Goal: Task Accomplishment & Management: Complete application form

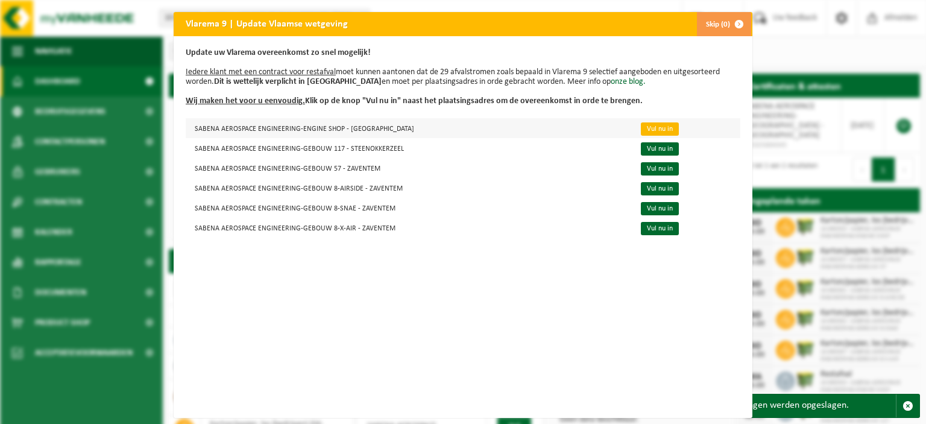
click at [641, 128] on link "Vul nu in" at bounding box center [660, 128] width 38 height 13
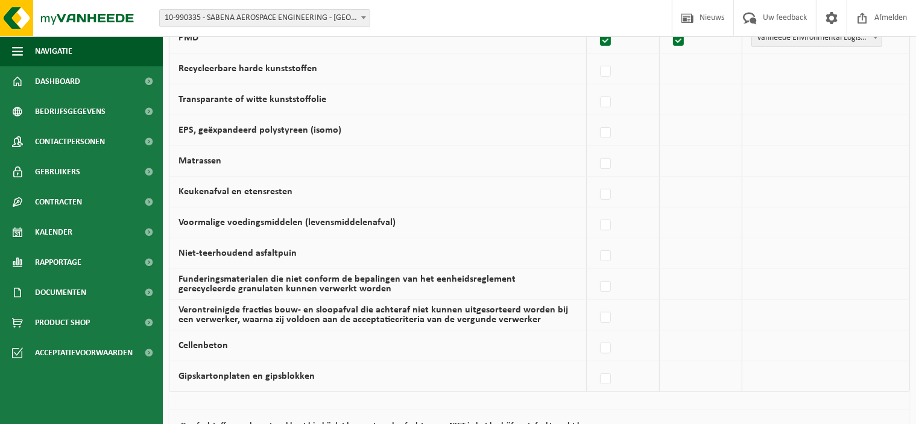
scroll to position [839, 0]
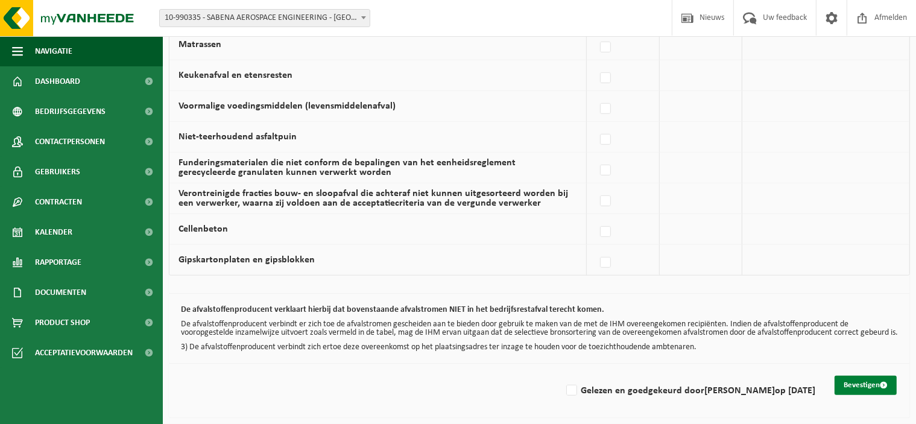
click at [859, 385] on button "Bevestigen" at bounding box center [865, 385] width 62 height 19
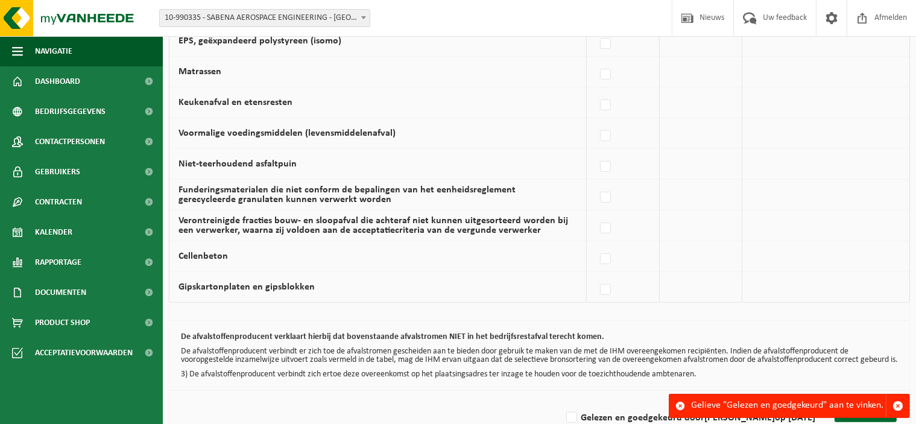
scroll to position [839, 0]
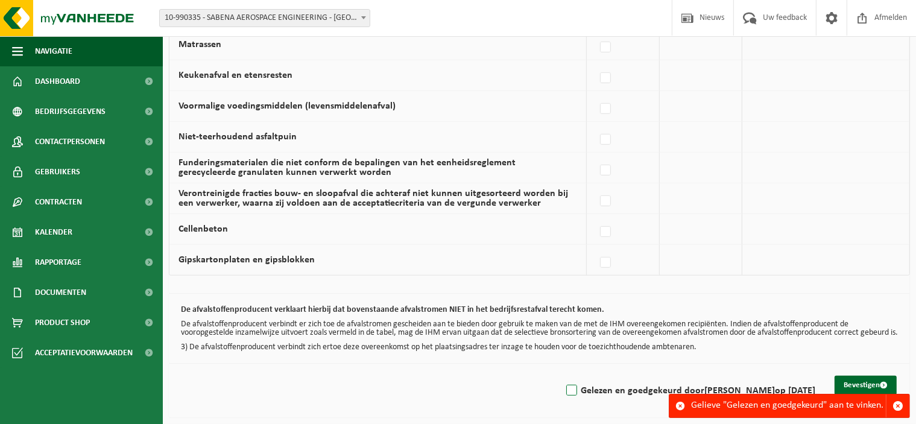
click at [569, 388] on label "Gelezen en goedgekeurd door [PERSON_NAME] op [DATE]" at bounding box center [689, 391] width 251 height 18
click at [562, 376] on input "Gelezen en goedgekeurd door [PERSON_NAME] op [DATE]" at bounding box center [561, 375] width 1 height 1
checkbox input "true"
click at [868, 388] on button "Bevestigen" at bounding box center [865, 385] width 62 height 19
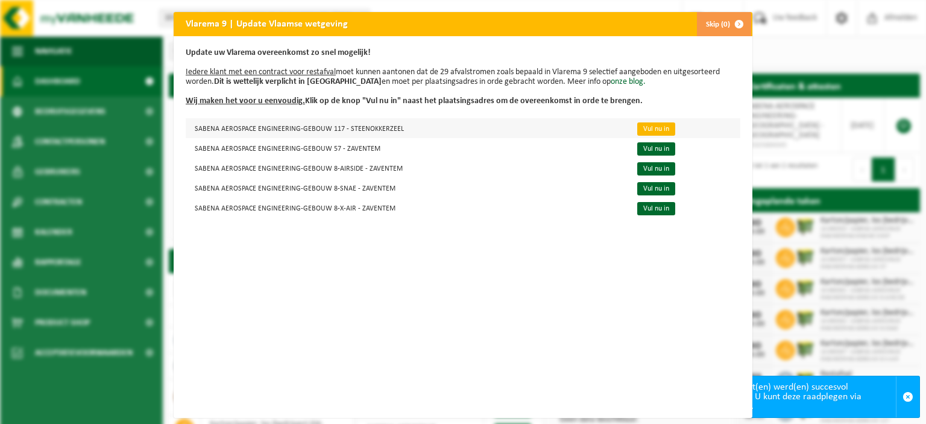
click at [641, 127] on link "Vul nu in" at bounding box center [656, 128] width 38 height 13
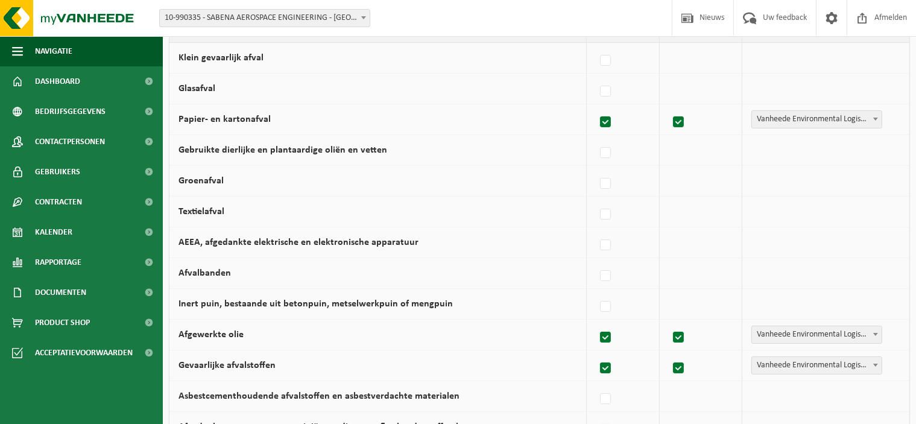
scroll to position [301, 0]
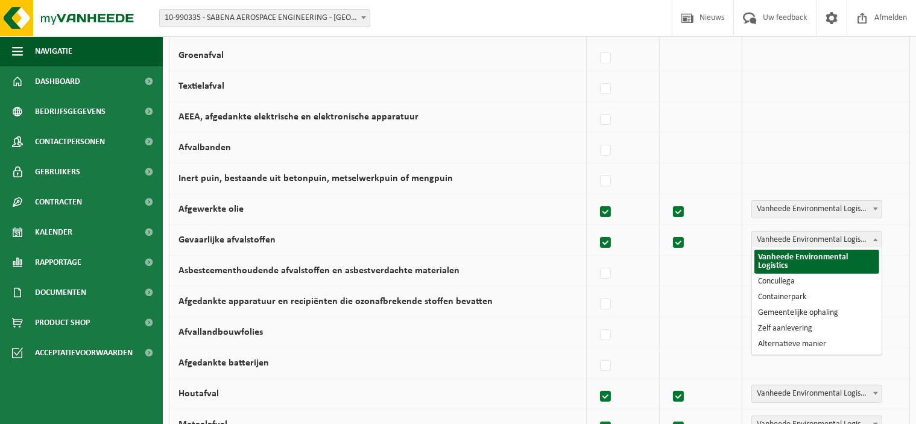
click at [874, 238] on b at bounding box center [875, 239] width 5 height 3
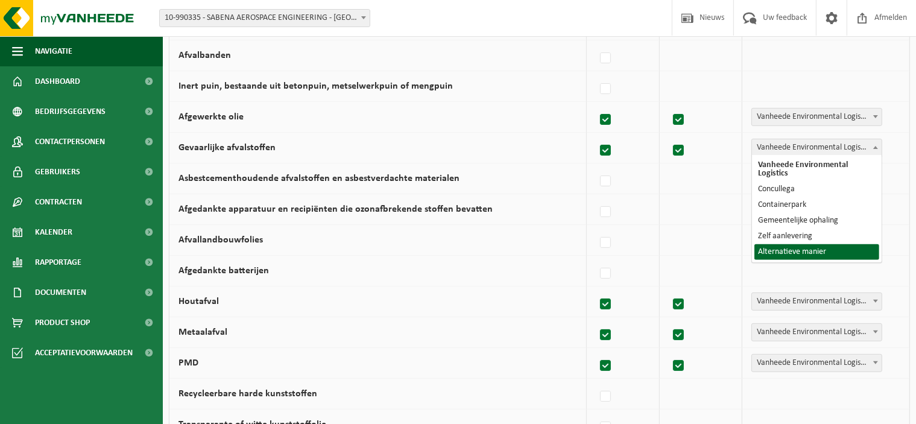
scroll to position [482, 0]
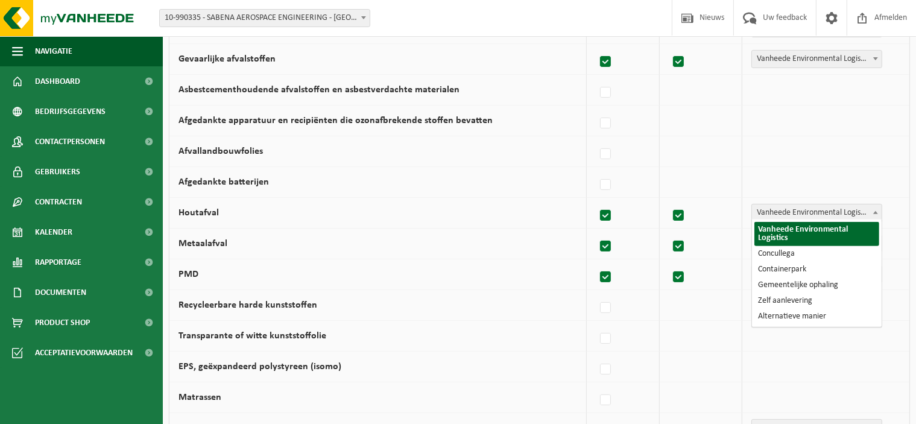
click at [876, 211] on b at bounding box center [875, 212] width 5 height 3
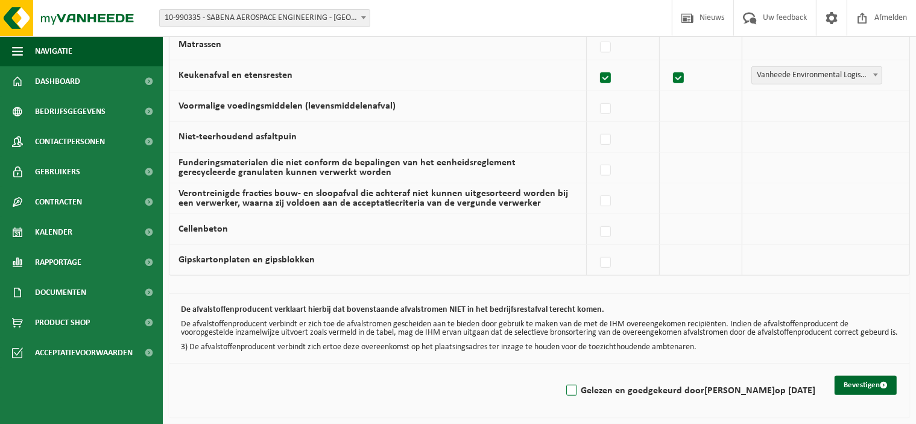
click at [578, 390] on label "Gelezen en goedgekeurd door KRIS BETTENS op 01/09/25" at bounding box center [689, 391] width 251 height 18
click at [562, 376] on input "Gelezen en goedgekeurd door KRIS BETTENS op 01/09/25" at bounding box center [561, 375] width 1 height 1
checkbox input "true"
click at [852, 381] on button "Bevestigen" at bounding box center [865, 385] width 62 height 19
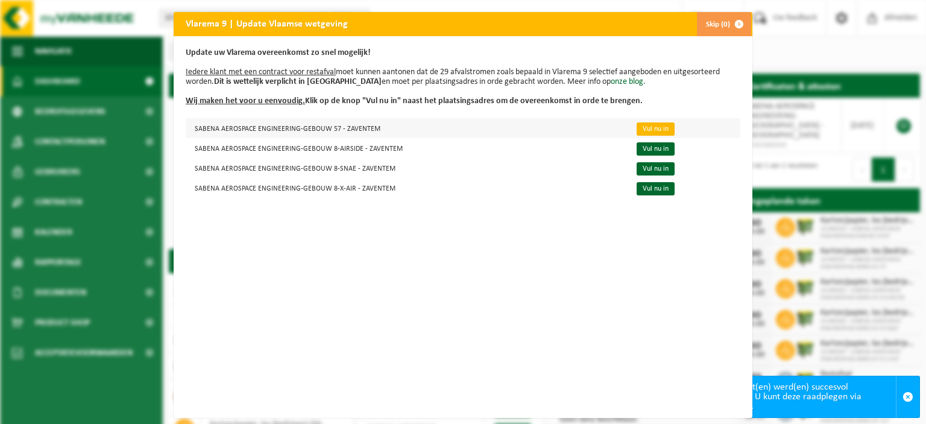
click at [637, 131] on link "Vul nu in" at bounding box center [656, 128] width 38 height 13
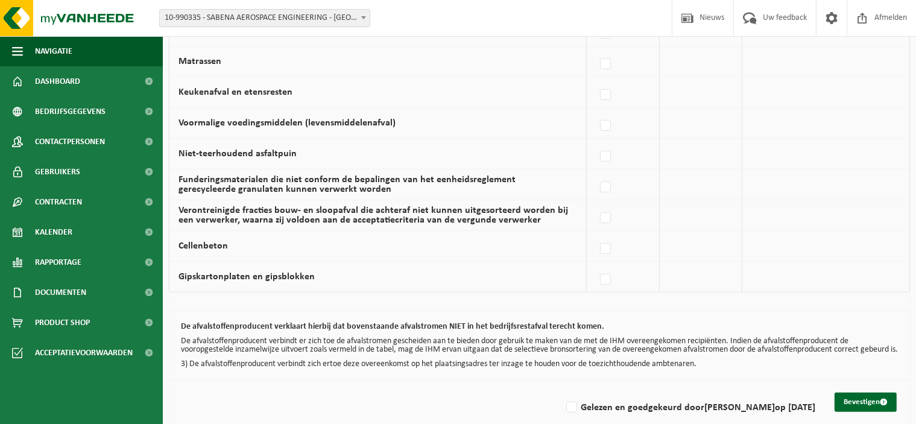
scroll to position [839, 0]
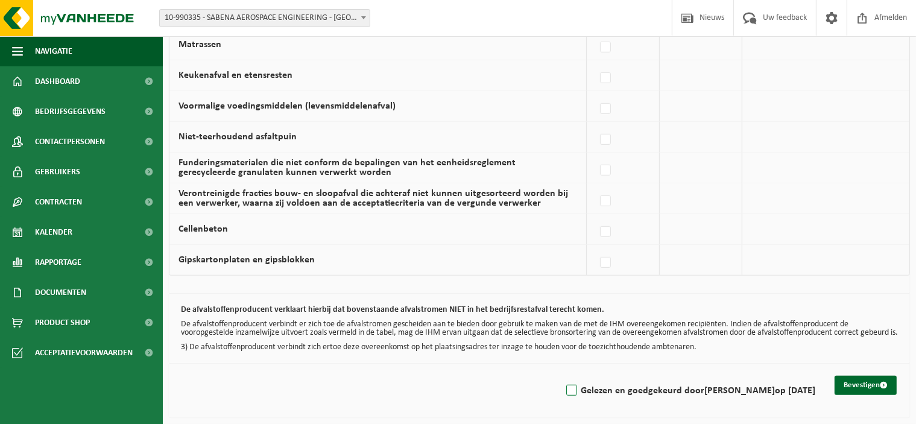
click at [575, 391] on label "Gelezen en goedgekeurd door KRIS BETTENS op 01/09/25" at bounding box center [689, 391] width 251 height 18
click at [562, 376] on input "Gelezen en goedgekeurd door KRIS BETTENS op 01/09/25" at bounding box center [561, 375] width 1 height 1
checkbox input "true"
click at [863, 388] on button "Bevestigen" at bounding box center [865, 385] width 62 height 19
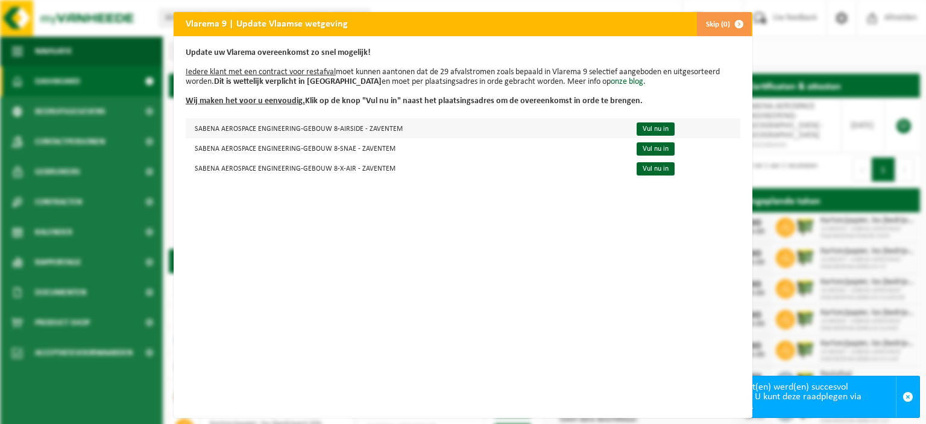
click at [663, 128] on td "Vul nu in" at bounding box center [683, 128] width 114 height 20
click at [637, 128] on link "Vul nu in" at bounding box center [656, 128] width 38 height 13
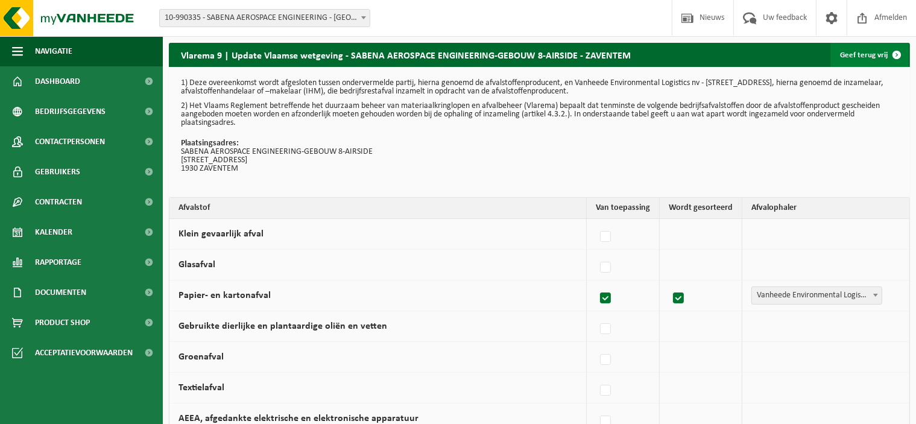
click at [878, 57] on link "Geef terug vrij" at bounding box center [869, 55] width 78 height 24
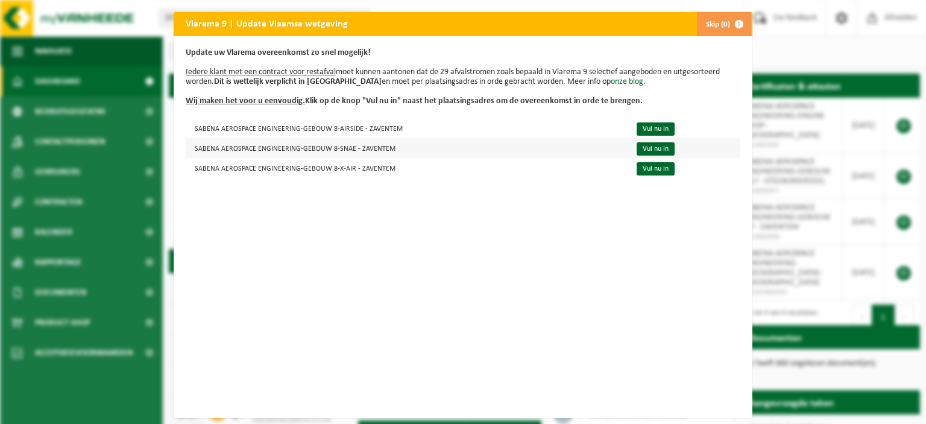
click at [377, 150] on td "SABENA AEROSPACE ENGINEERING-GEBOUW 8-SNAE - ZAVENTEM" at bounding box center [406, 148] width 441 height 20
click at [637, 148] on link "Vul nu in" at bounding box center [656, 148] width 38 height 13
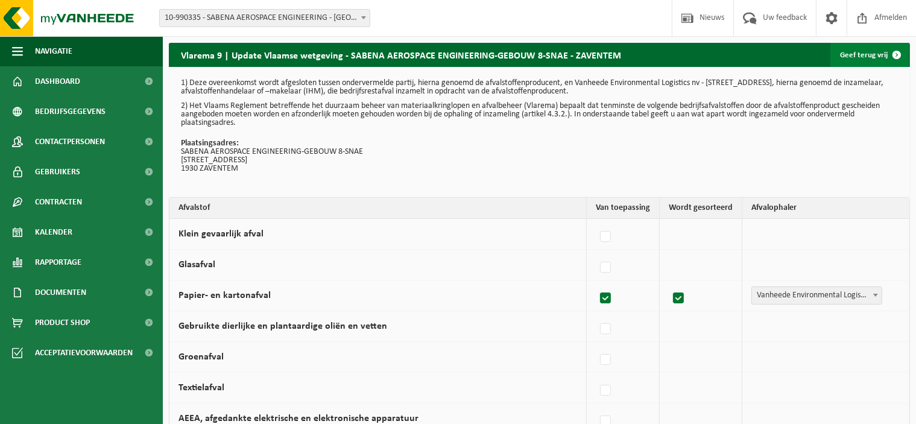
click at [860, 52] on link "Geef terug vrij" at bounding box center [869, 55] width 78 height 24
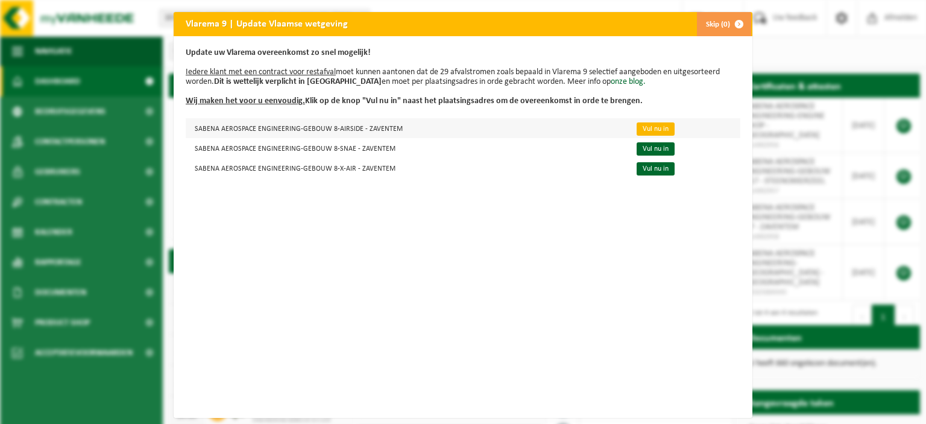
click at [646, 125] on link "Vul nu in" at bounding box center [656, 128] width 38 height 13
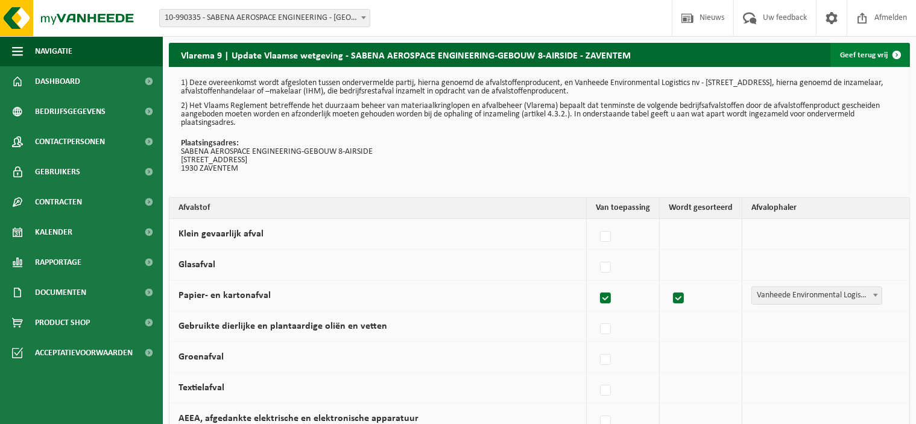
click at [863, 58] on link "Geef terug vrij" at bounding box center [869, 55] width 78 height 24
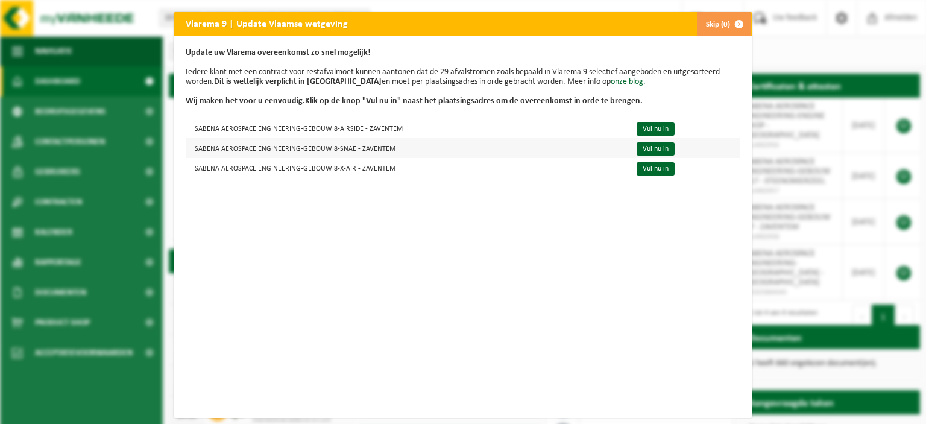
click at [357, 151] on td "SABENA AEROSPACE ENGINEERING-GEBOUW 8-SNAE - ZAVENTEM" at bounding box center [406, 148] width 441 height 20
click at [637, 149] on link "Vul nu in" at bounding box center [656, 148] width 38 height 13
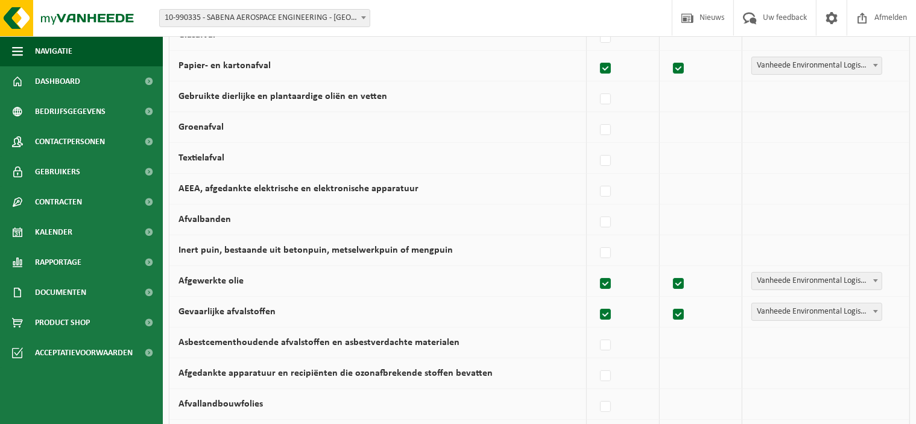
scroll to position [301, 0]
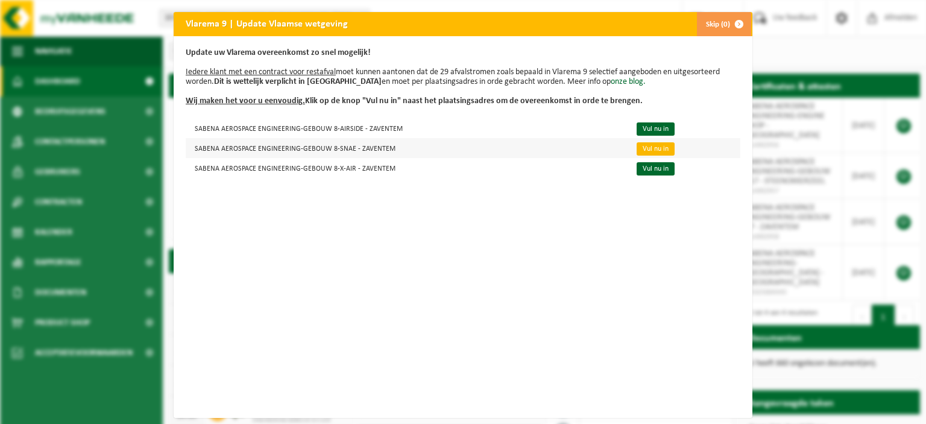
click at [646, 148] on link "Vul nu in" at bounding box center [656, 148] width 38 height 13
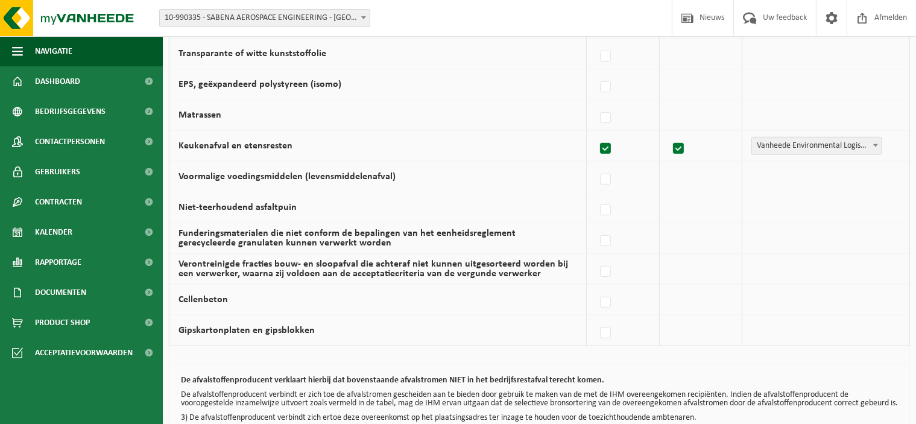
scroll to position [839, 0]
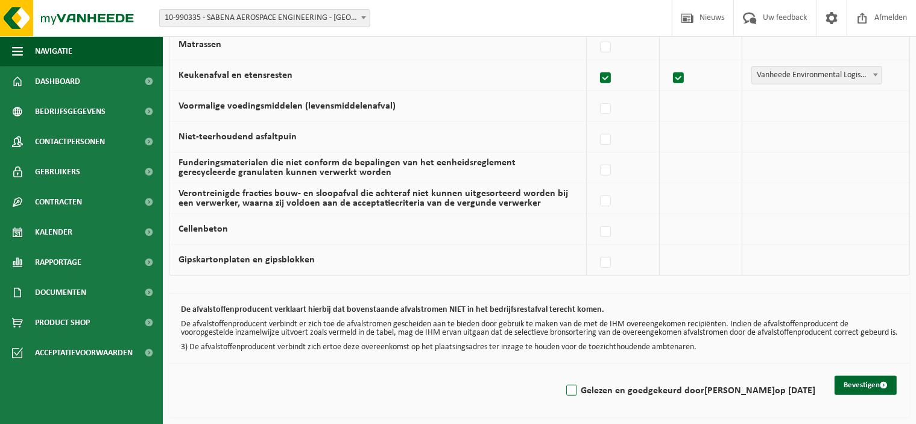
click at [572, 389] on label "Gelezen en goedgekeurd door KRIS BETTENS op 01/09/25" at bounding box center [689, 391] width 251 height 18
click at [562, 376] on input "Gelezen en goedgekeurd door KRIS BETTENS op 01/09/25" at bounding box center [561, 375] width 1 height 1
checkbox input "true"
click at [856, 392] on button "Bevestigen" at bounding box center [865, 385] width 62 height 19
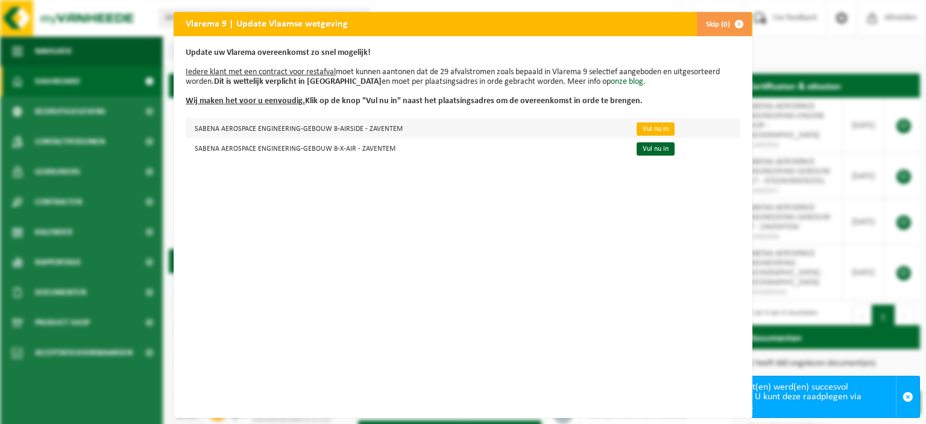
click at [639, 134] on link "Vul nu in" at bounding box center [656, 128] width 38 height 13
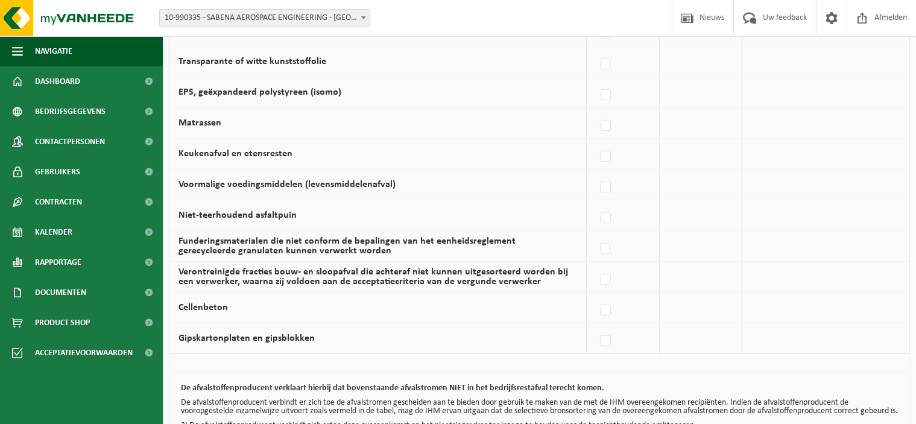
scroll to position [839, 0]
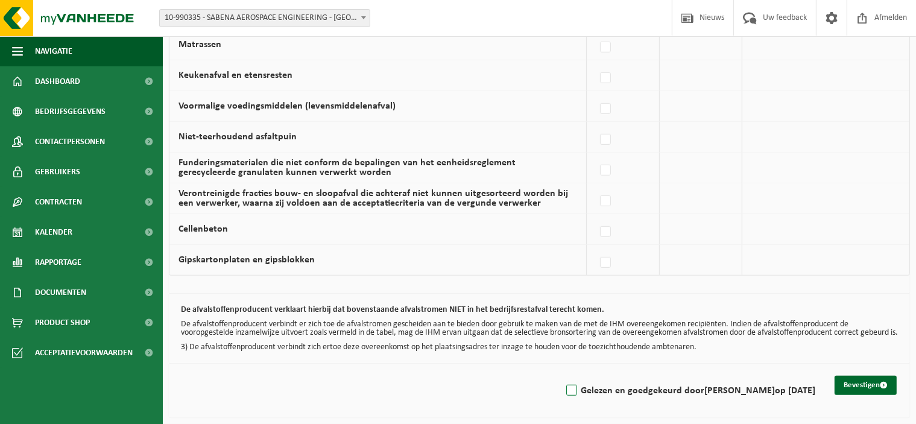
click at [574, 390] on label "Gelezen en goedgekeurd door KRIS BETTENS op 01/09/25" at bounding box center [689, 391] width 251 height 18
click at [562, 376] on input "Gelezen en goedgekeurd door KRIS BETTENS op 01/09/25" at bounding box center [561, 375] width 1 height 1
checkbox input "true"
click at [862, 387] on button "Bevestigen" at bounding box center [865, 385] width 62 height 19
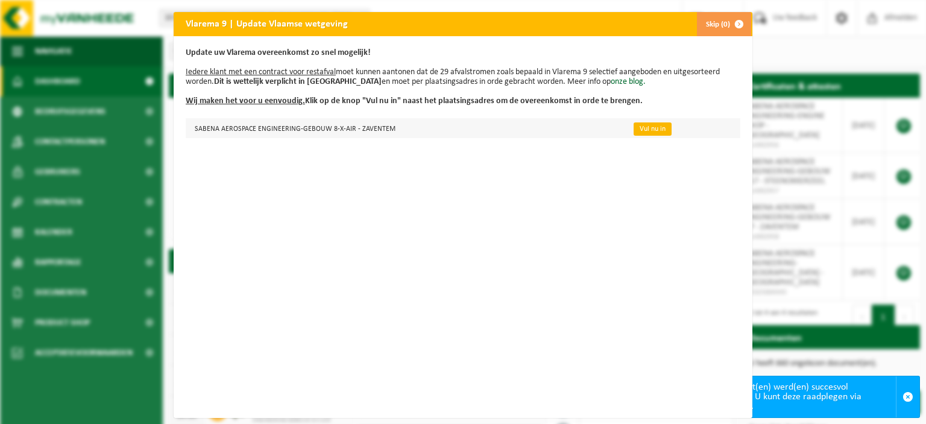
click at [644, 132] on link "Vul nu in" at bounding box center [653, 128] width 38 height 13
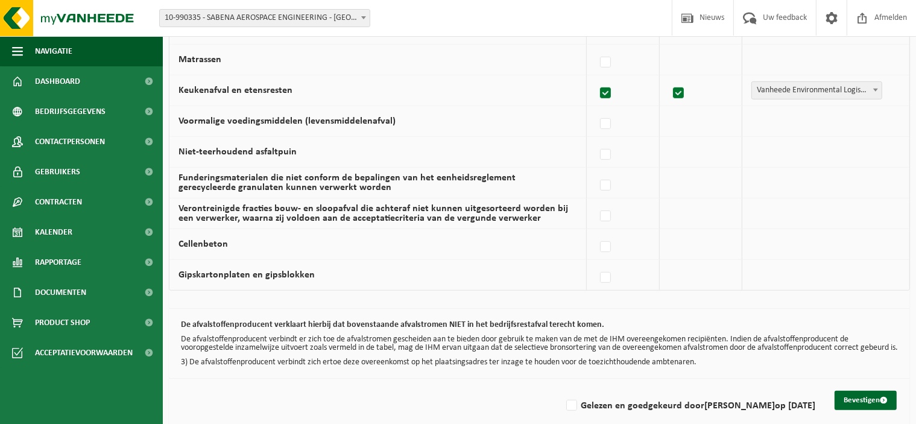
scroll to position [839, 0]
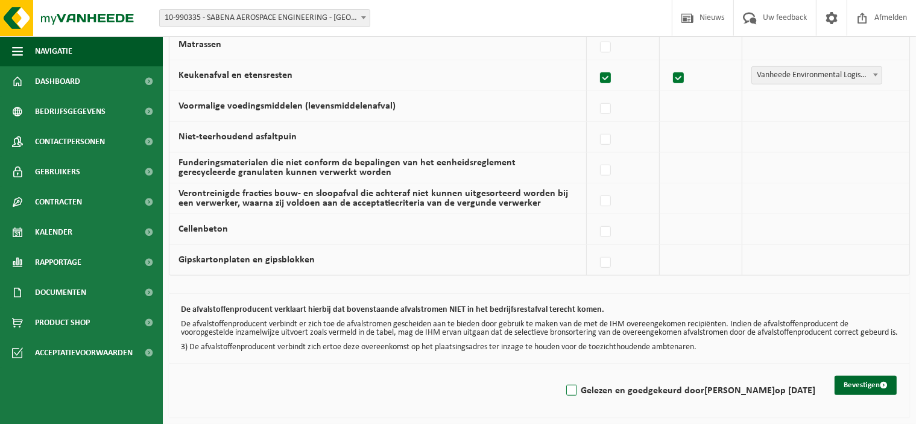
click at [573, 391] on label "Gelezen en goedgekeurd door [PERSON_NAME] op [DATE]" at bounding box center [689, 391] width 251 height 18
click at [562, 376] on input "Gelezen en goedgekeurd door [PERSON_NAME] op [DATE]" at bounding box center [561, 375] width 1 height 1
checkbox input "true"
click at [875, 388] on button "Bevestigen" at bounding box center [865, 385] width 62 height 19
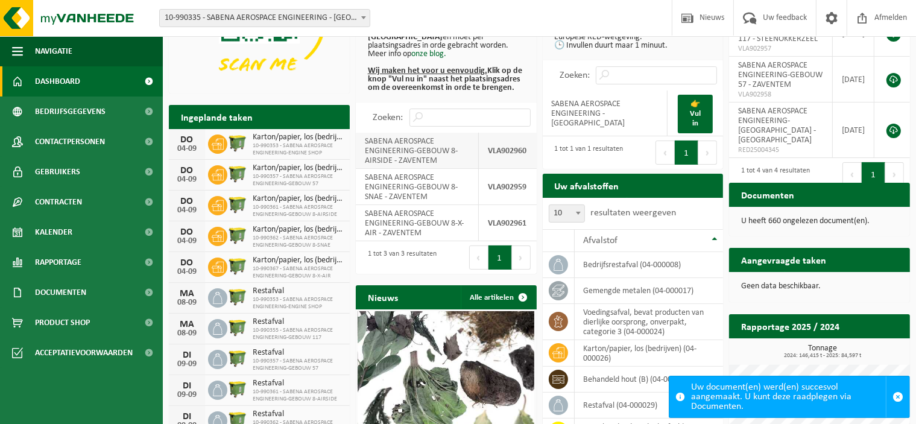
scroll to position [121, 0]
